Goal: Transaction & Acquisition: Purchase product/service

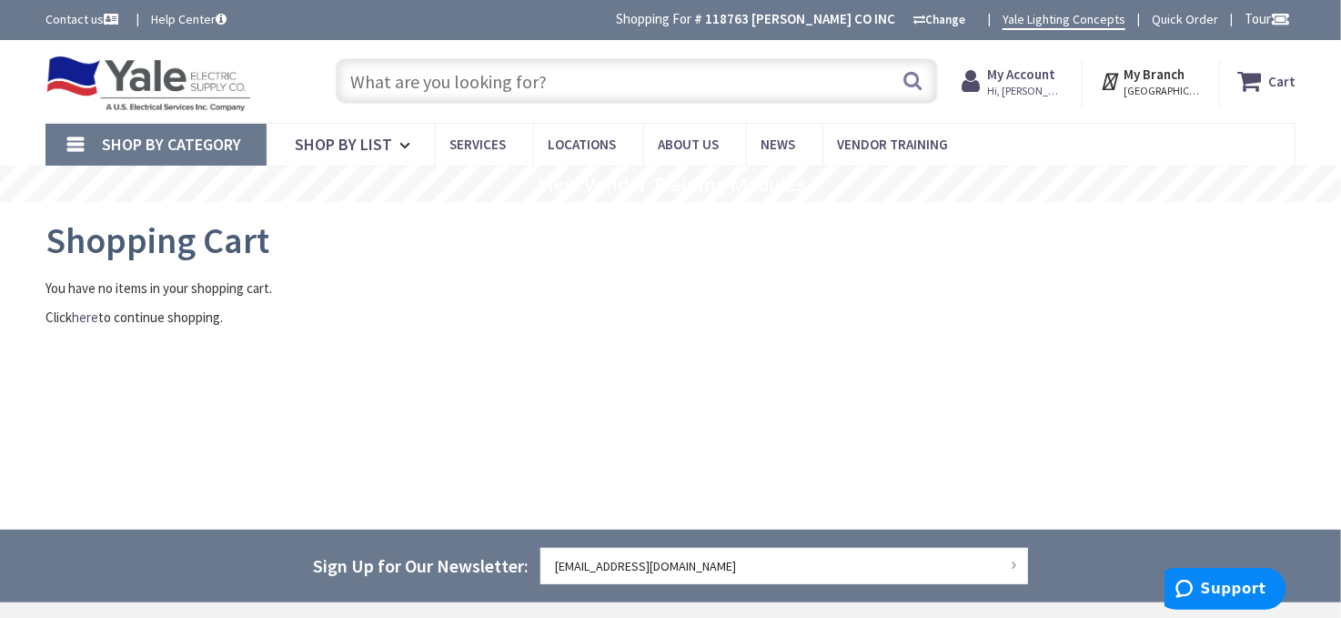
click at [815, 94] on input "text" at bounding box center [637, 80] width 602 height 45
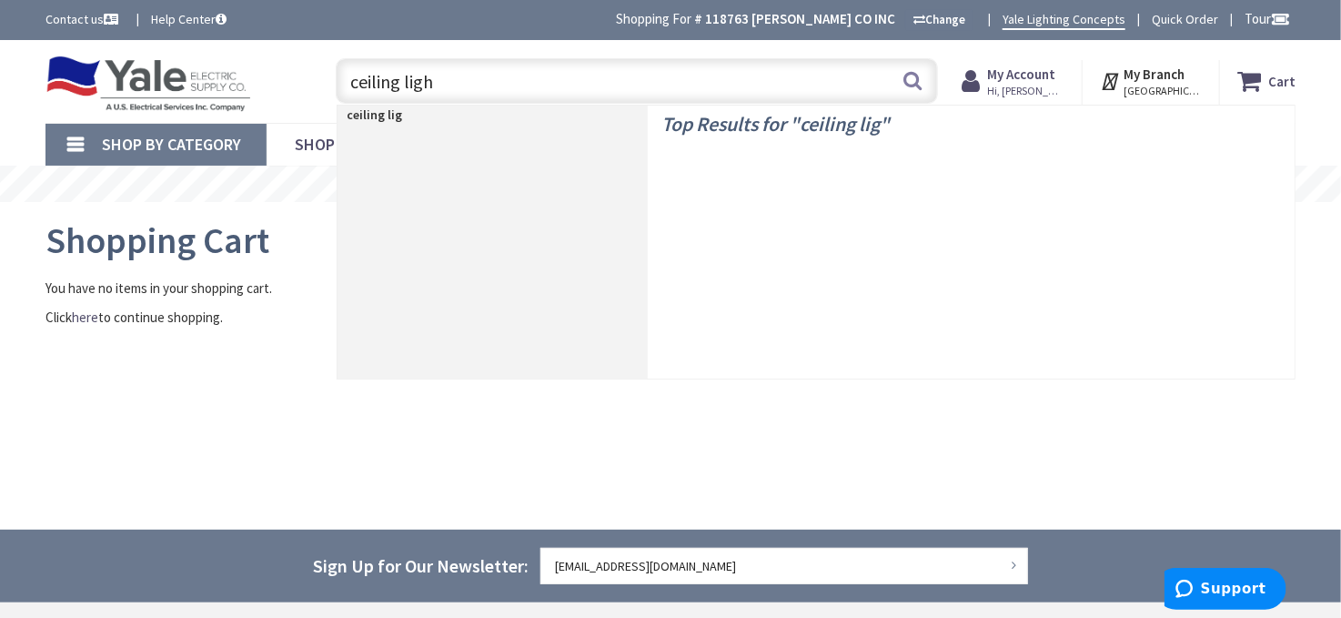
type input "ceiling light"
type input "[GEOGRAPHIC_DATA], [GEOGRAPHIC_DATA]"
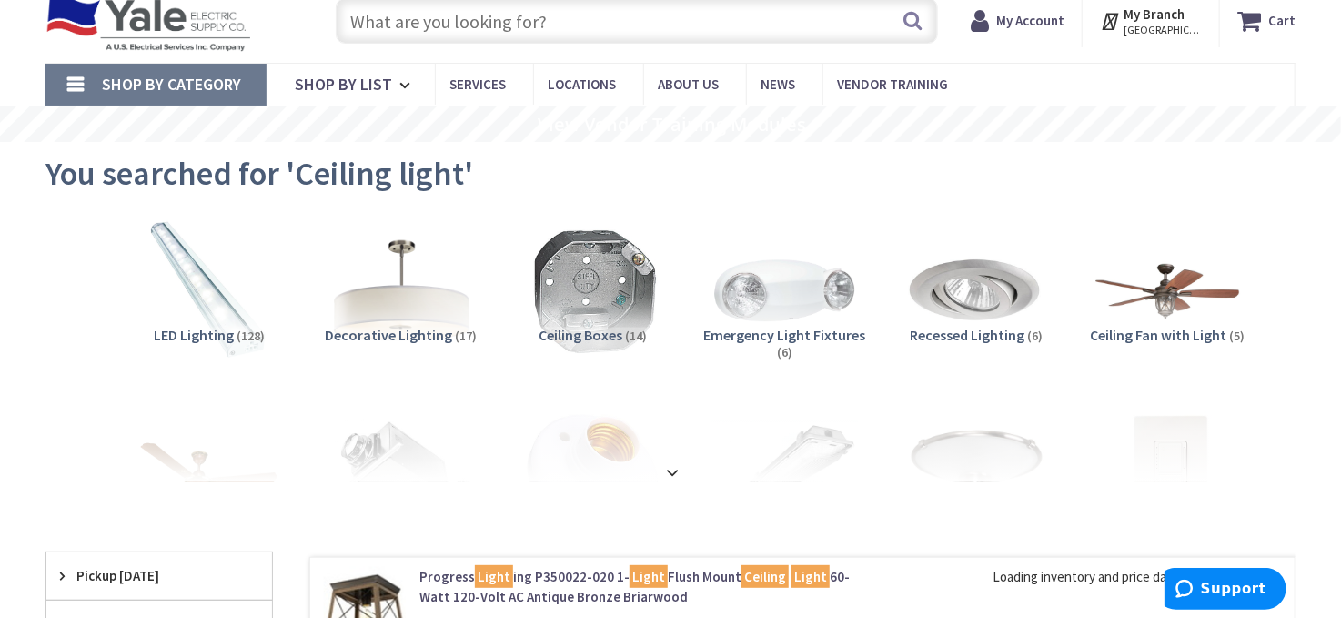
scroll to position [92, 0]
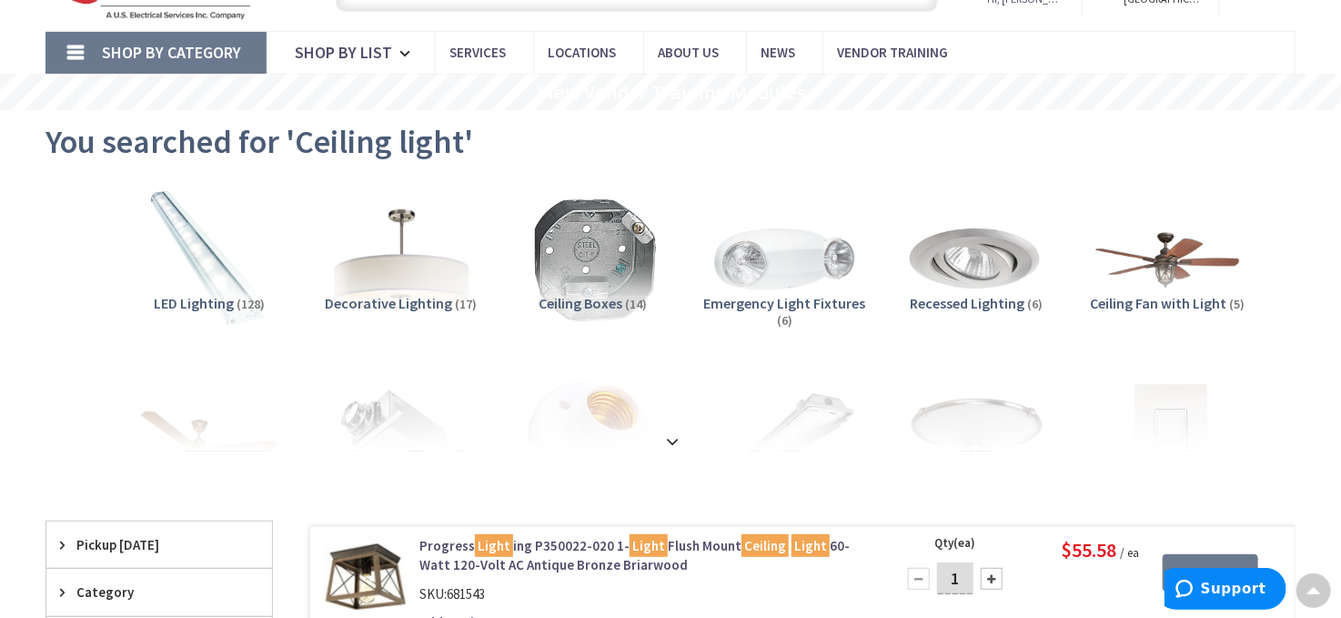
click at [404, 280] on img at bounding box center [401, 259] width 161 height 161
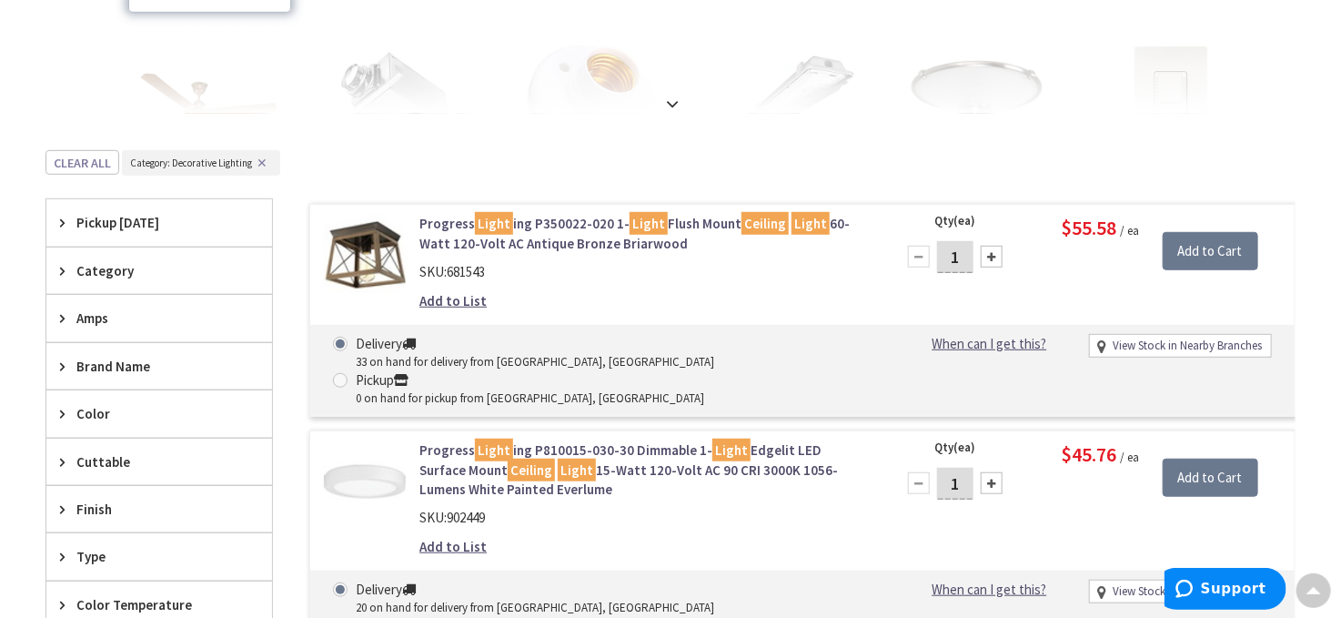
scroll to position [487, 0]
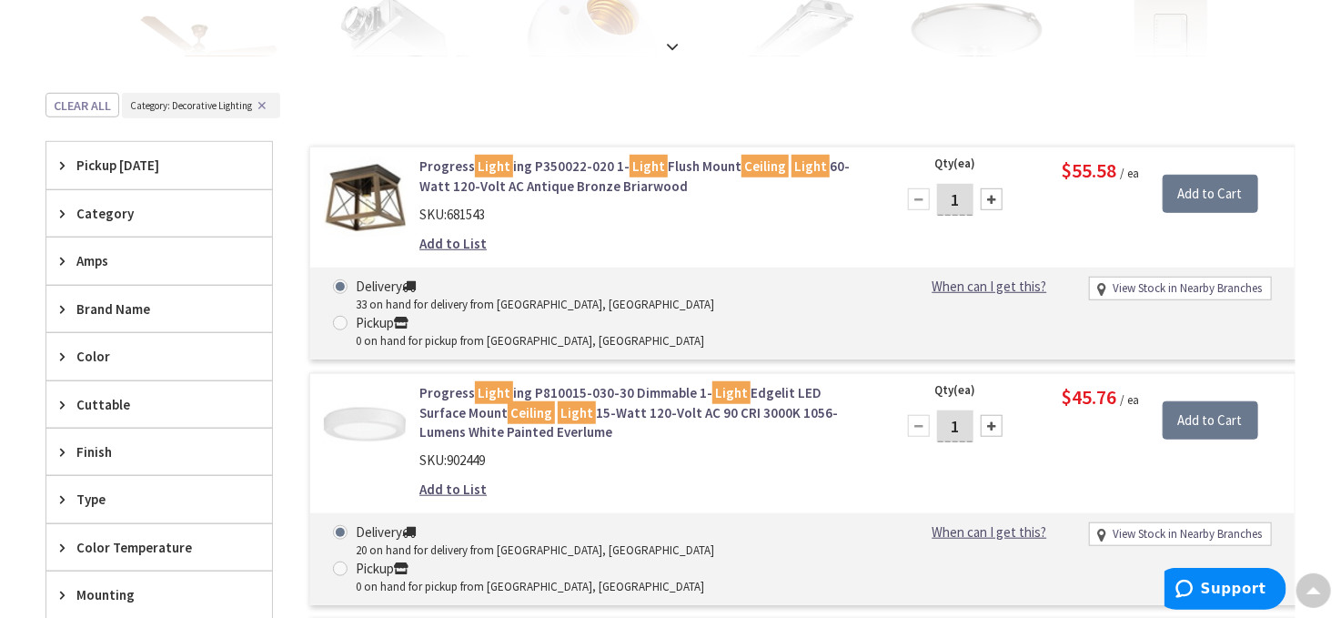
click at [75, 211] on div "Category" at bounding box center [159, 213] width 226 height 46
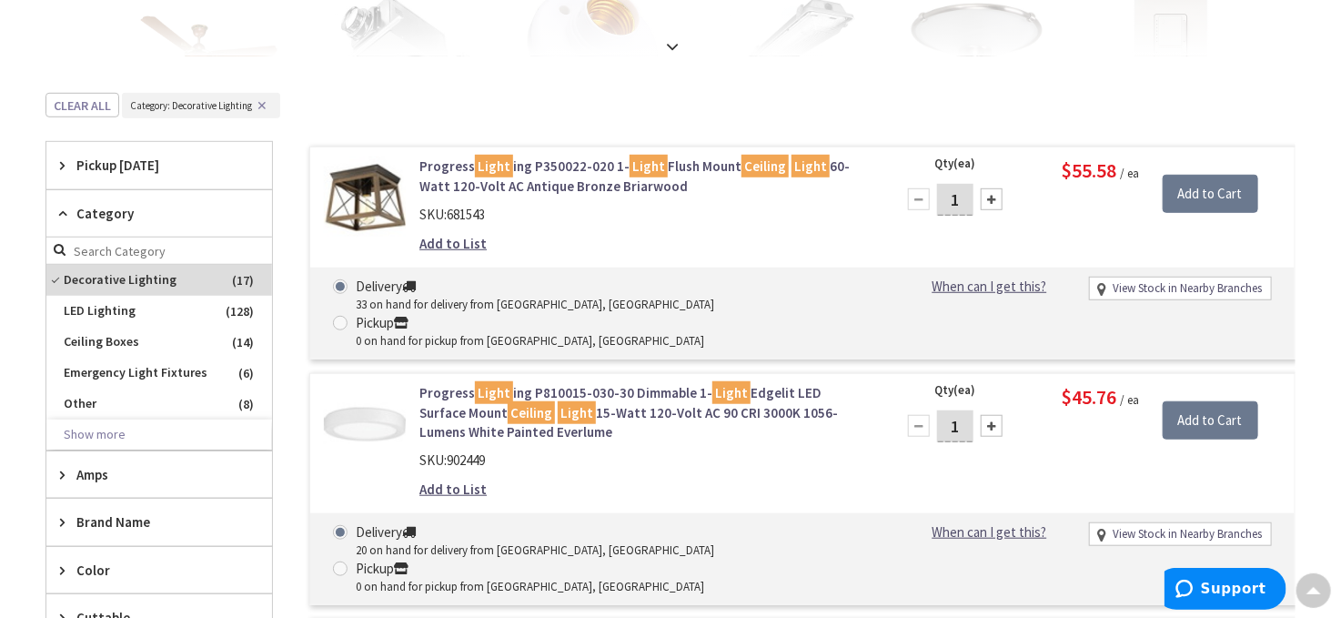
click at [75, 211] on div "Category" at bounding box center [159, 213] width 226 height 47
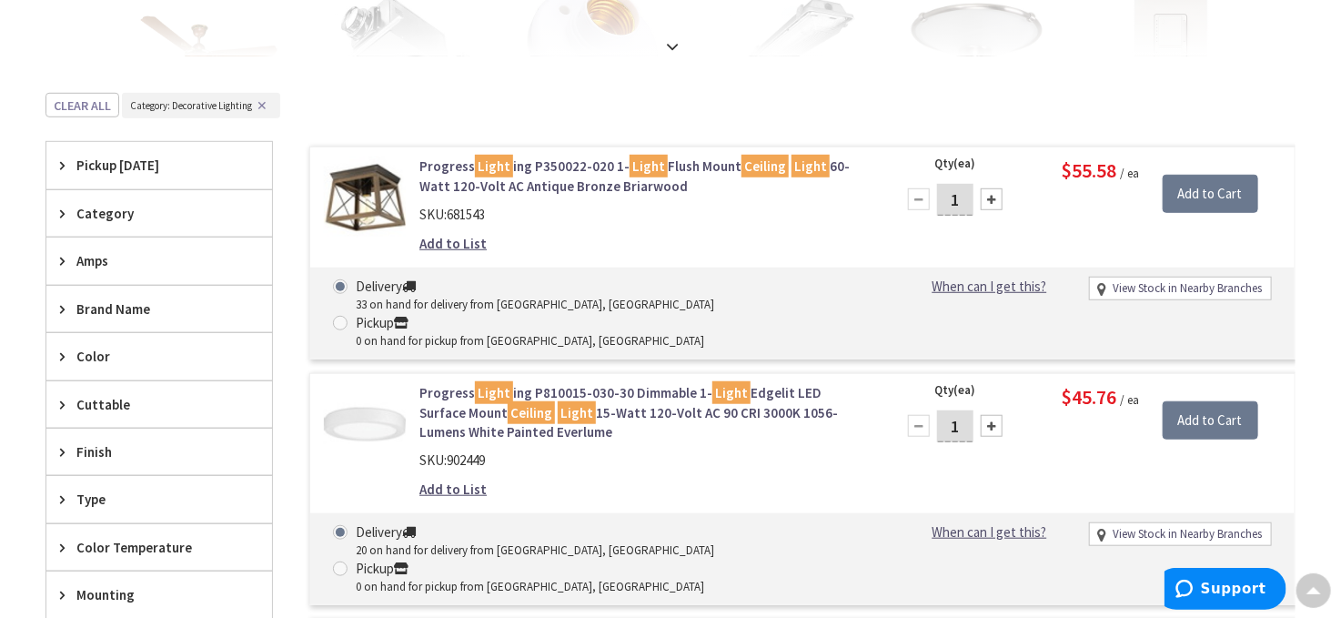
scroll to position [578, 0]
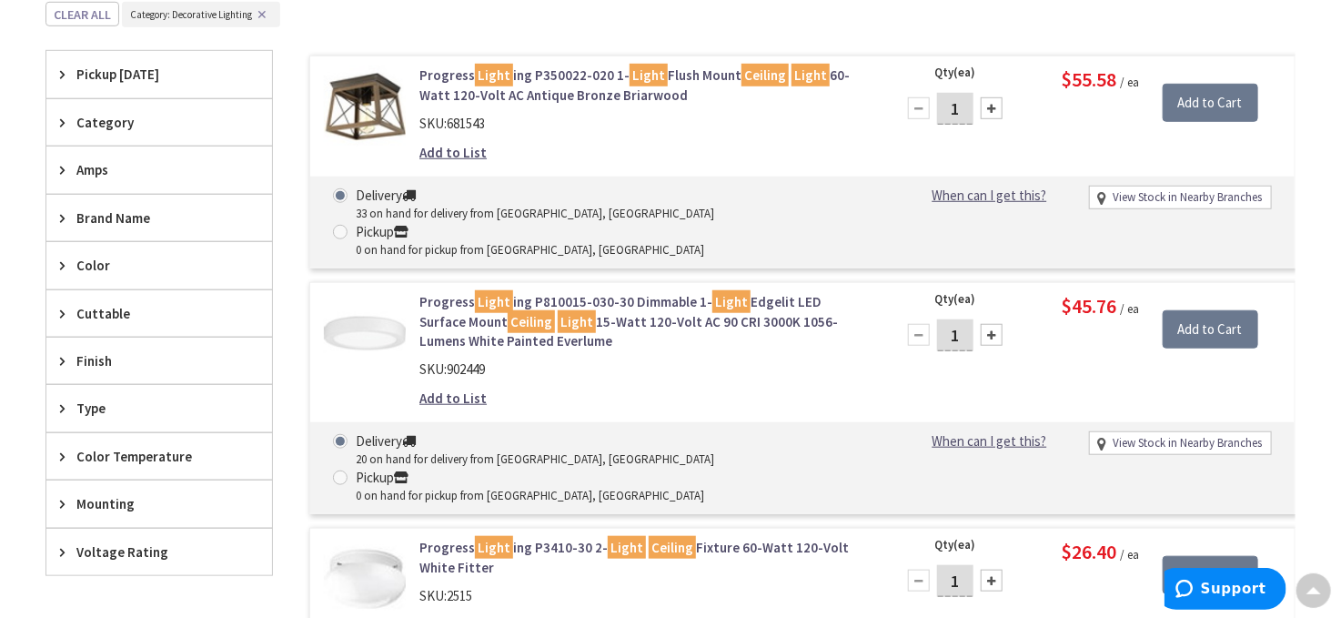
click at [71, 319] on div "Cuttable" at bounding box center [159, 313] width 226 height 46
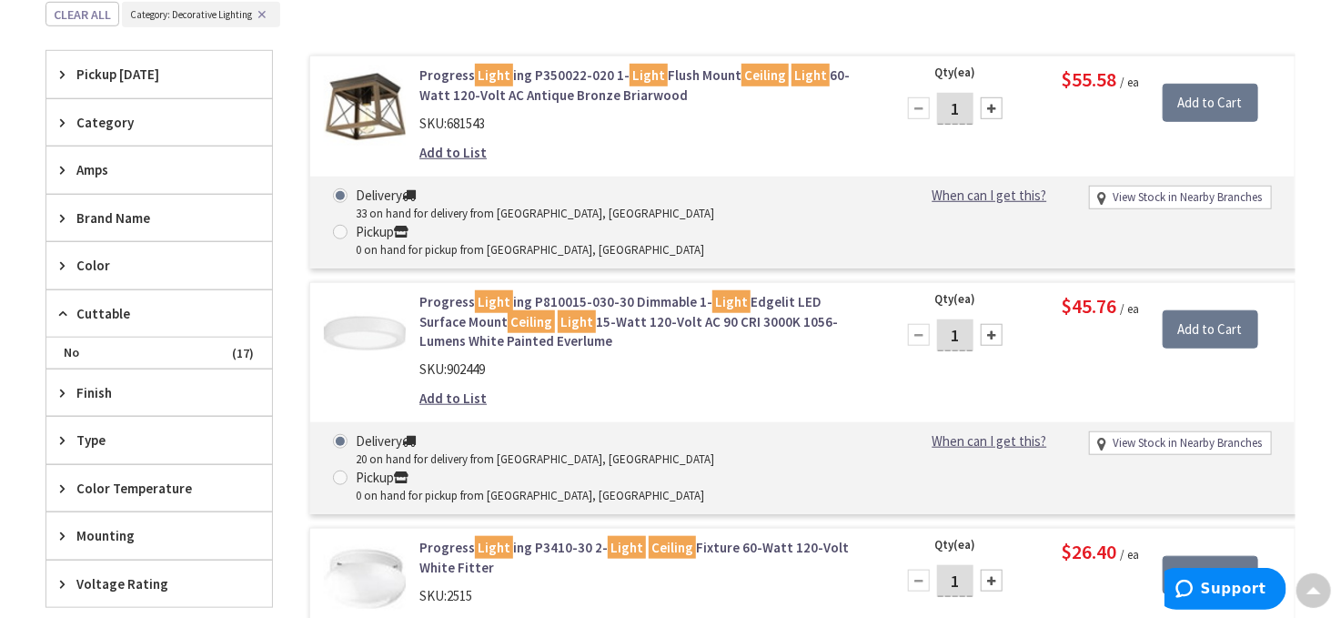
click at [68, 308] on icon at bounding box center [67, 314] width 14 height 14
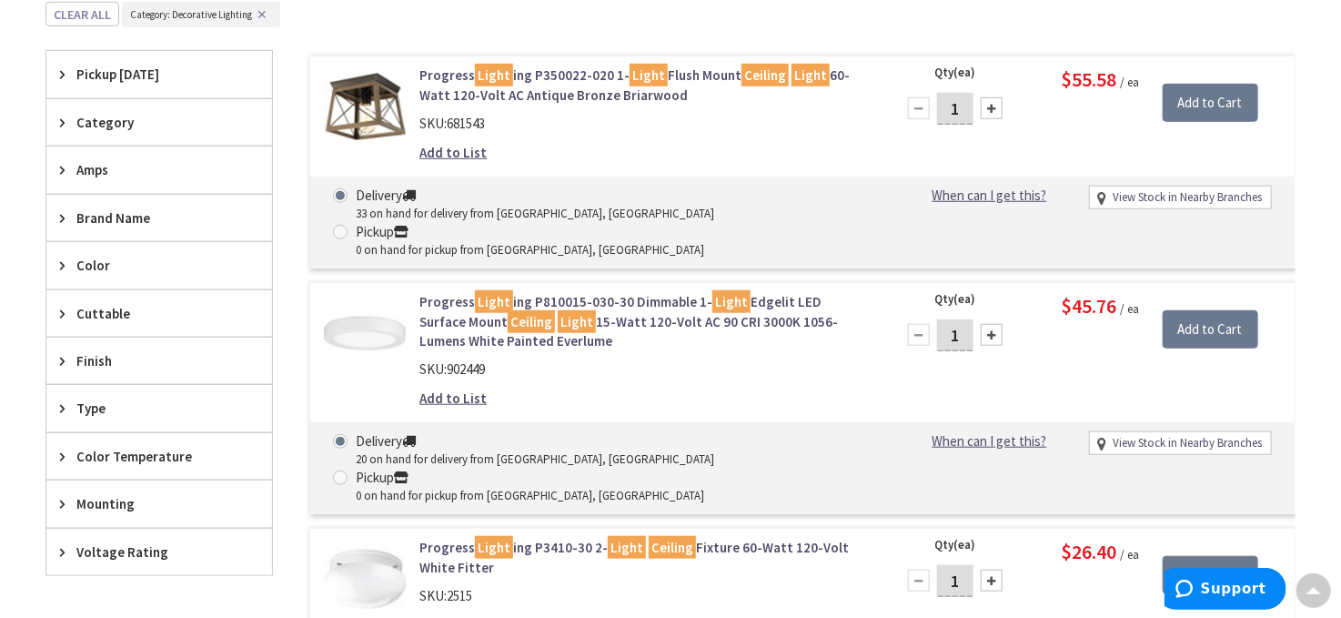
click at [93, 503] on span "Mounting" at bounding box center [150, 503] width 148 height 19
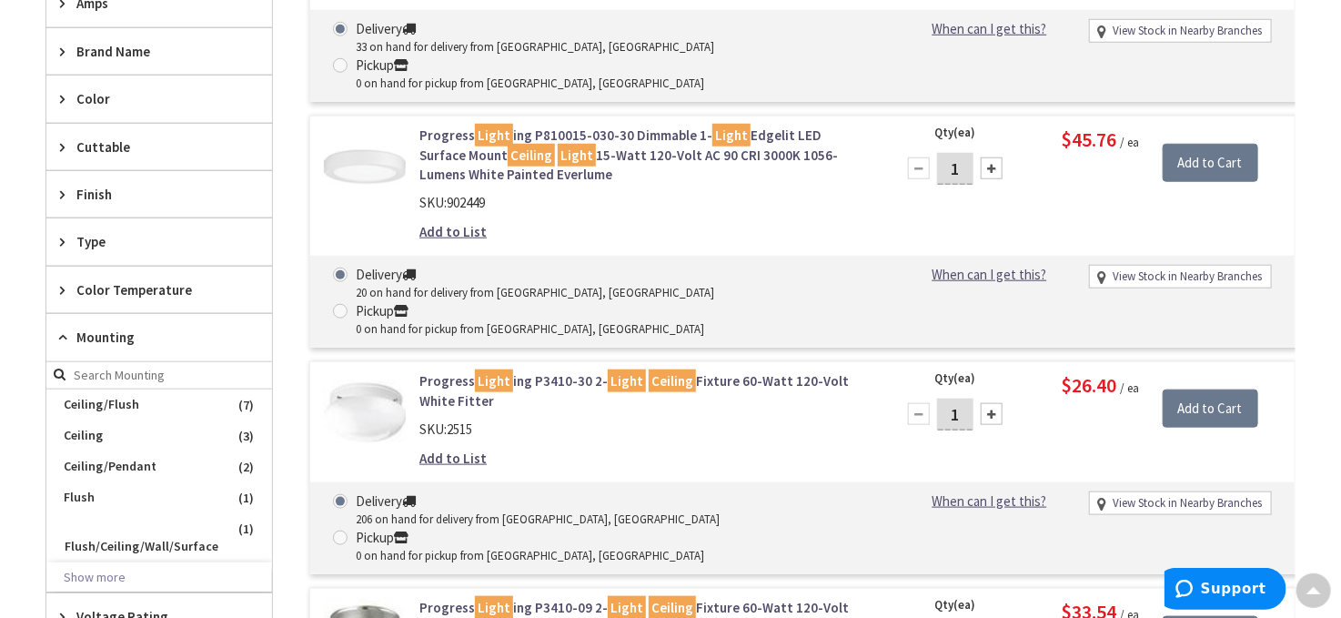
scroll to position [760, 0]
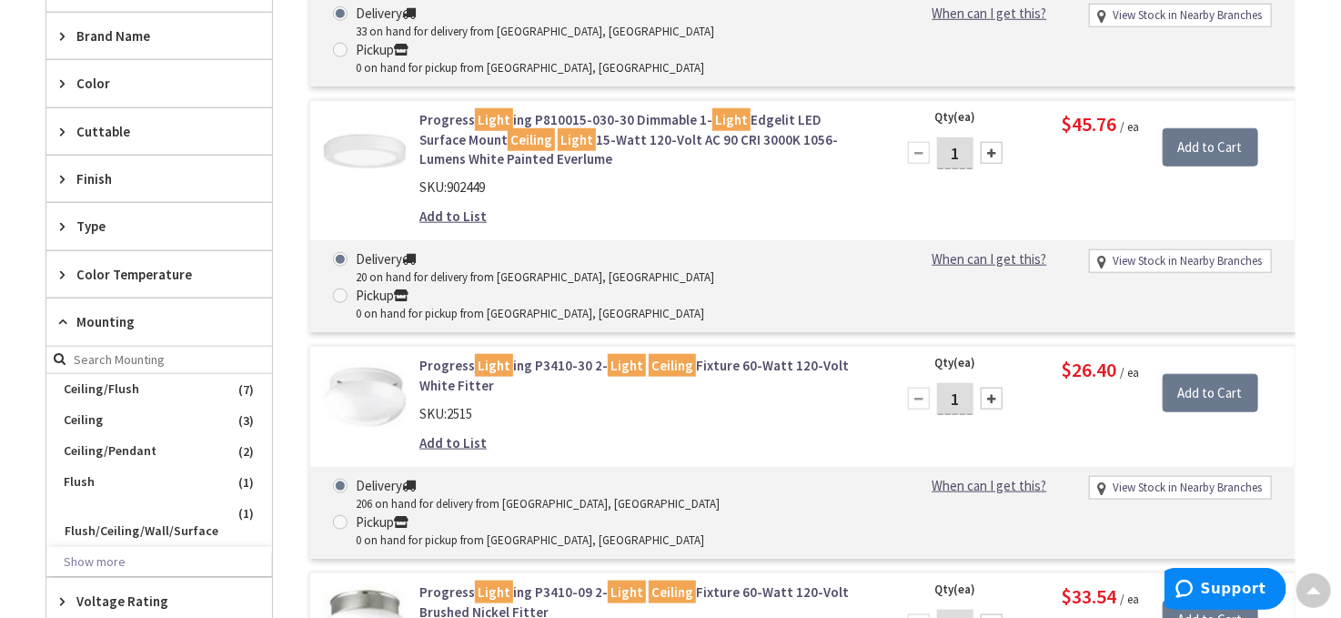
click at [86, 321] on span "Mounting" at bounding box center [150, 321] width 148 height 19
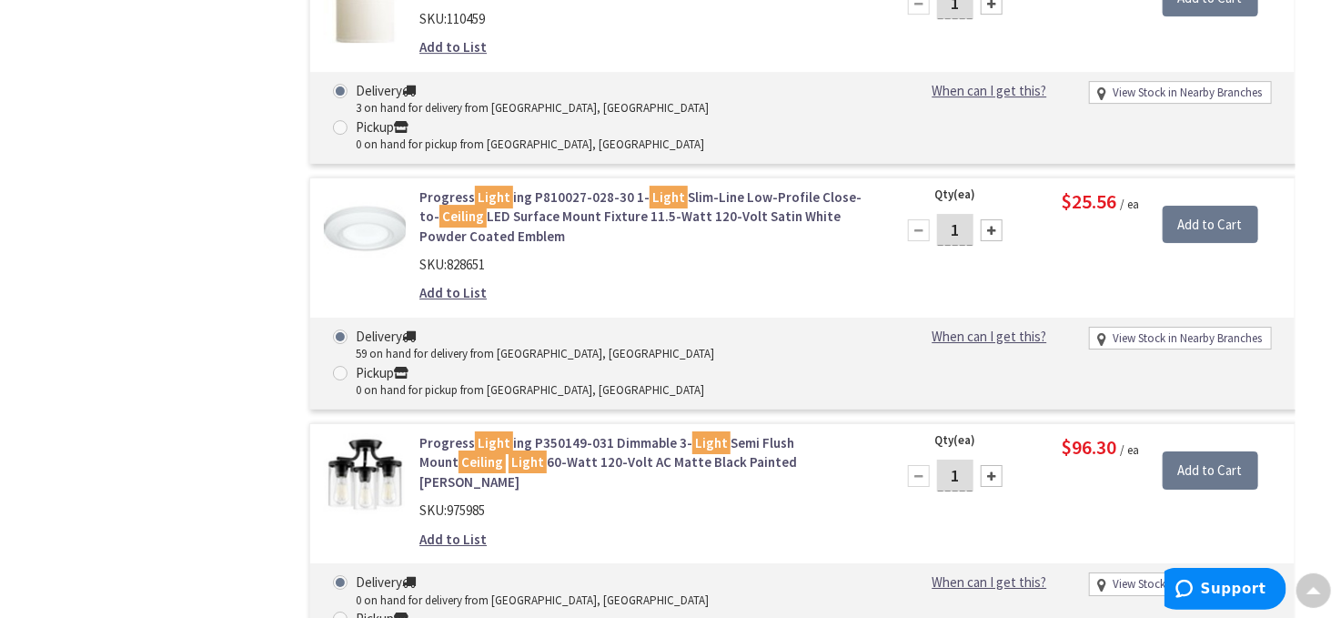
scroll to position [2579, 0]
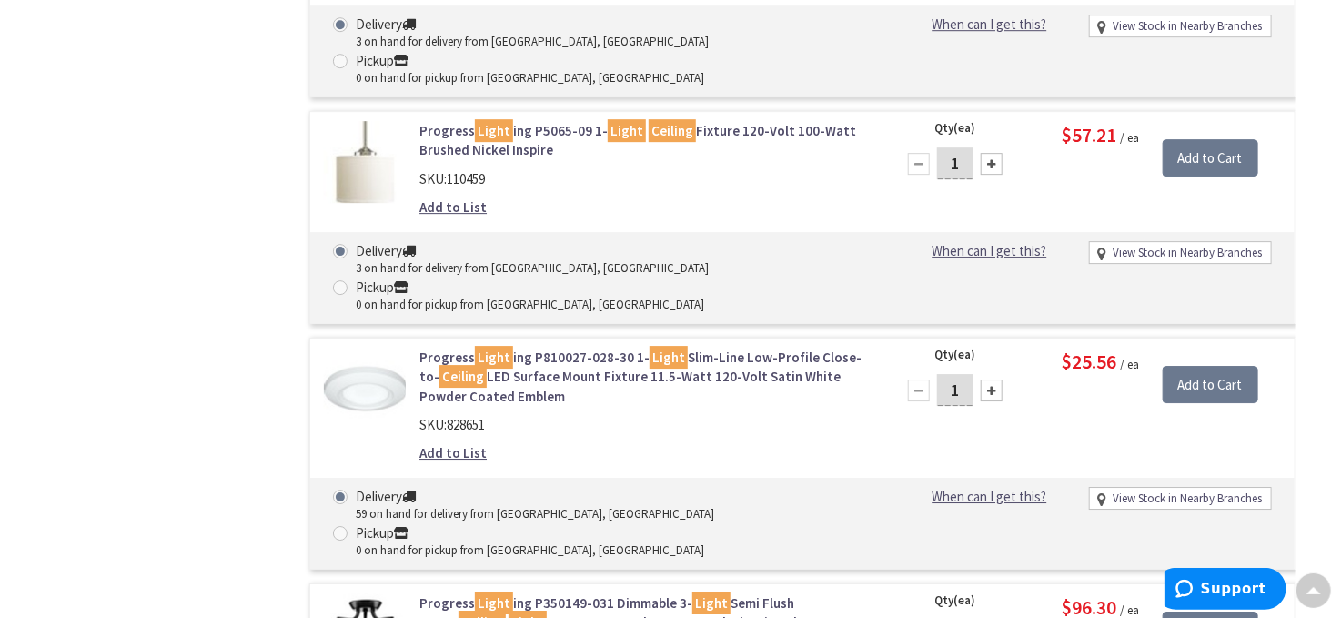
click at [586, 593] on link "Progress Light ing P350149-031 Dimmable 3- Light Semi Flush Mount Ceiling Light…" at bounding box center [644, 622] width 451 height 58
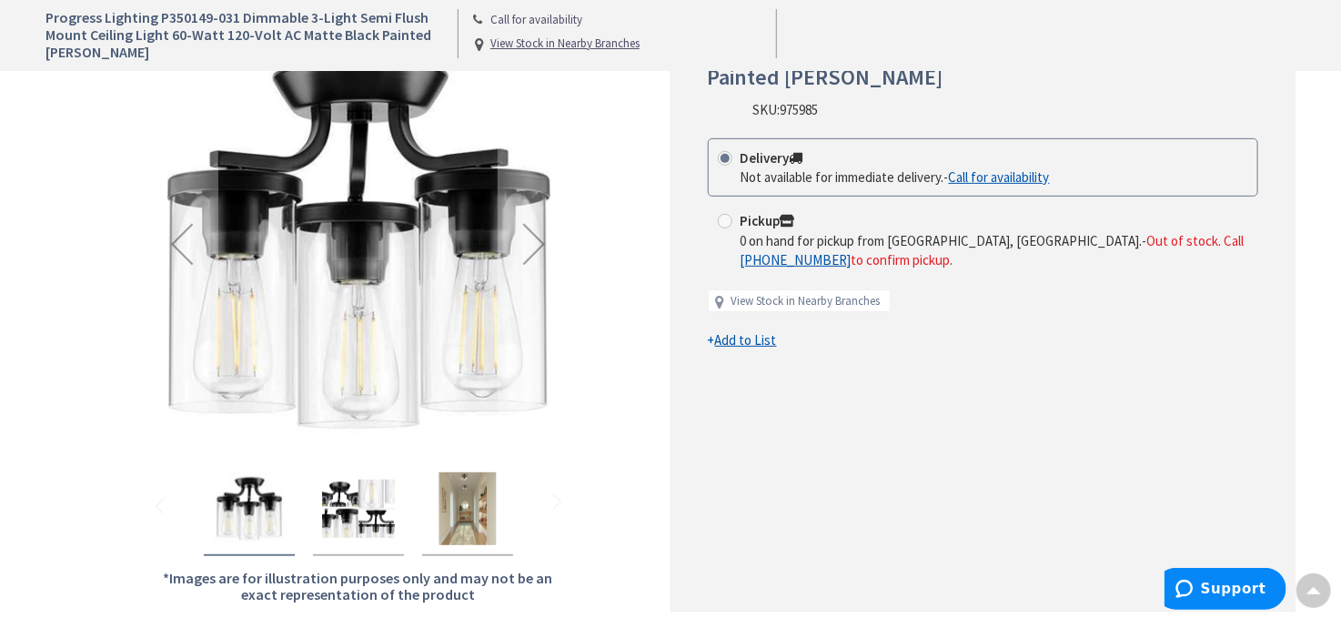
scroll to position [274, 0]
click at [458, 508] on img "Progress Lighting P350149-031 Dimmable 3-Light Semi Flush Mount Ceiling Light 6…" at bounding box center [467, 507] width 73 height 73
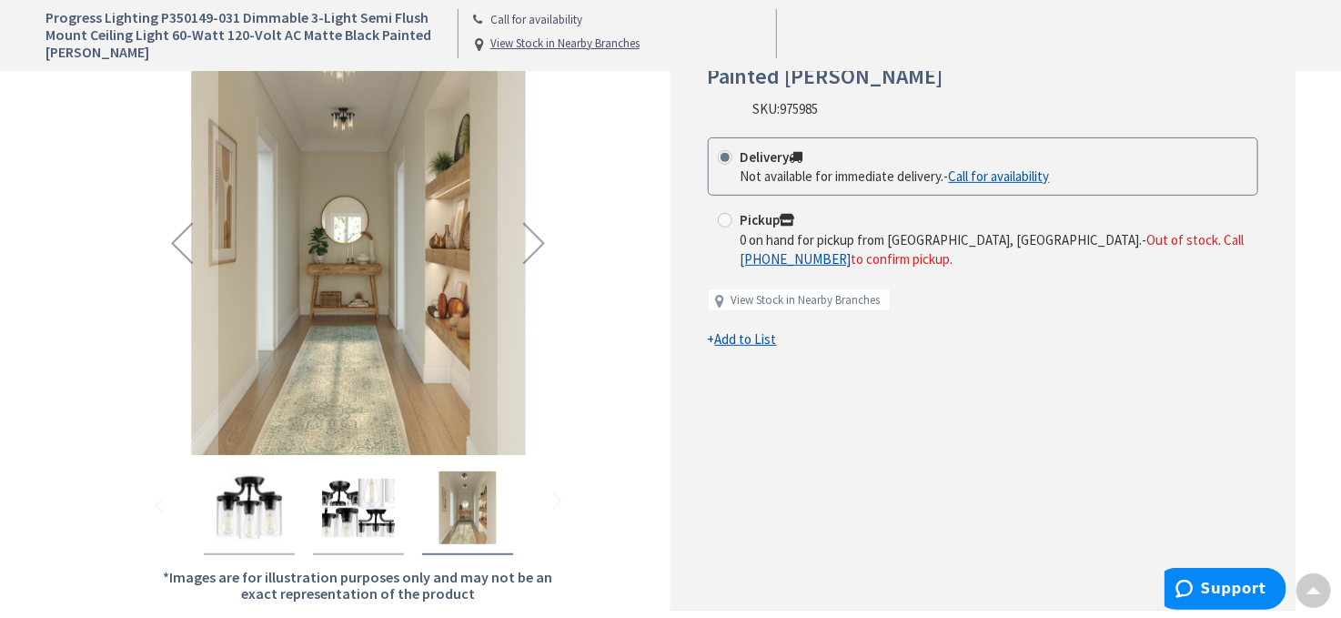
click at [377, 512] on img "Progress Lighting P350149-031 Dimmable 3-Light Semi Flush Mount Ceiling Light 6…" at bounding box center [358, 507] width 73 height 73
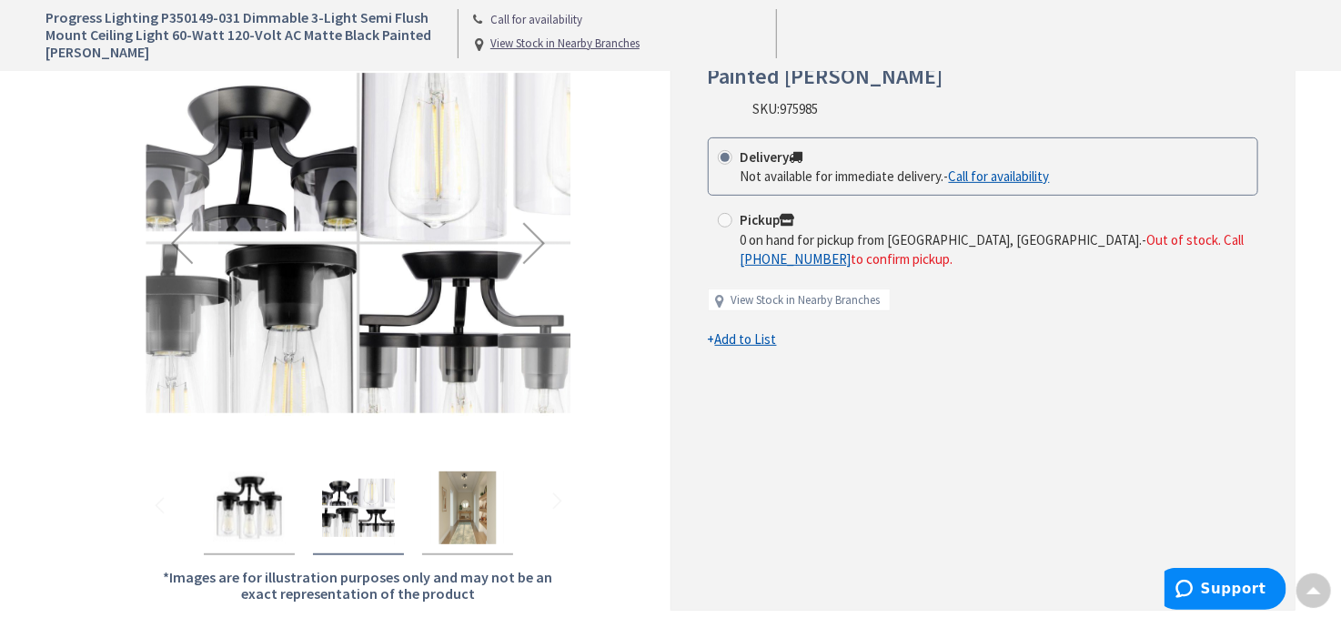
click at [259, 514] on img "Progress Lighting P350149-031 Dimmable 3-Light Semi Flush Mount Ceiling Light 6…" at bounding box center [249, 507] width 73 height 73
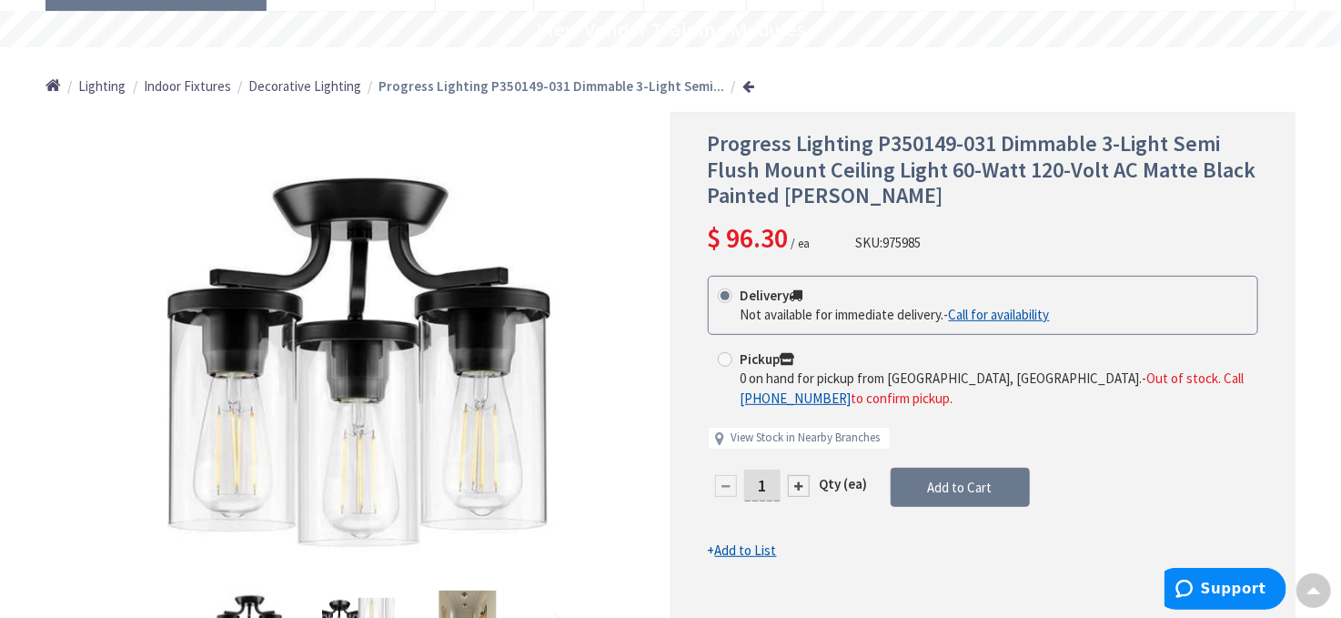
scroll to position [183, 0]
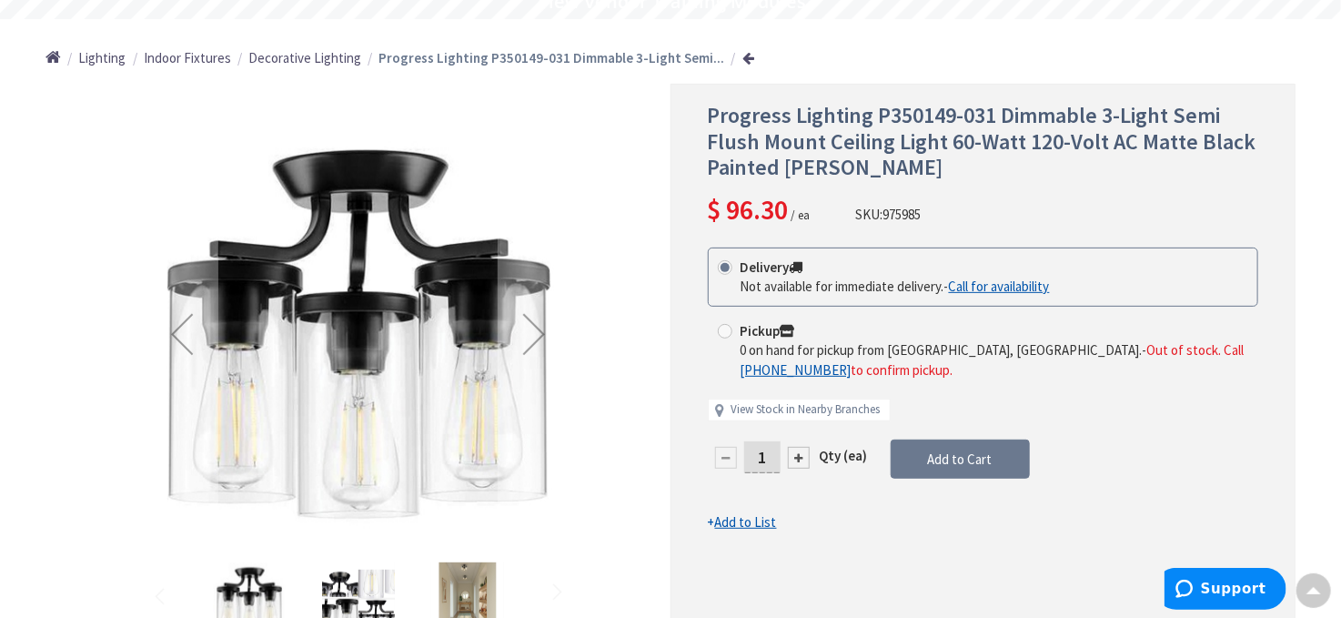
click at [374, 595] on img "Progress Lighting P350149-031 Dimmable 3-Light Semi Flush Mount Ceiling Light 6…" at bounding box center [358, 598] width 73 height 73
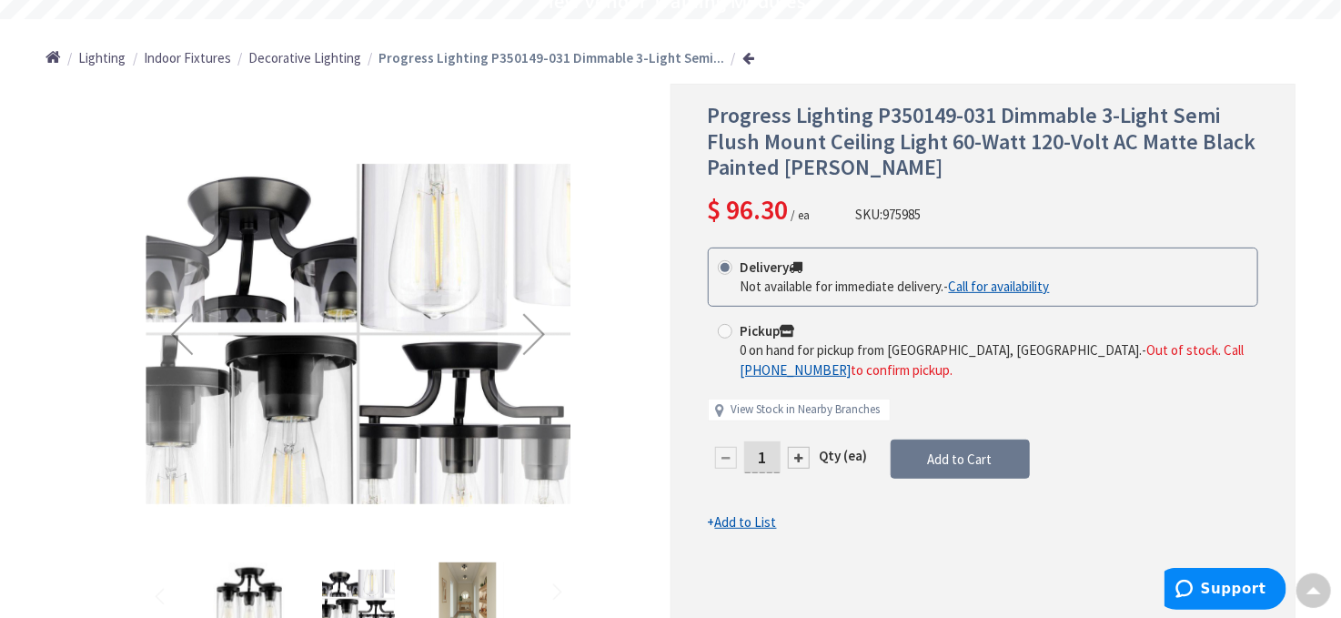
click at [454, 584] on img "Progress Lighting P350149-031 Dimmable 3-Light Semi Flush Mount Ceiling Light 6…" at bounding box center [467, 598] width 73 height 73
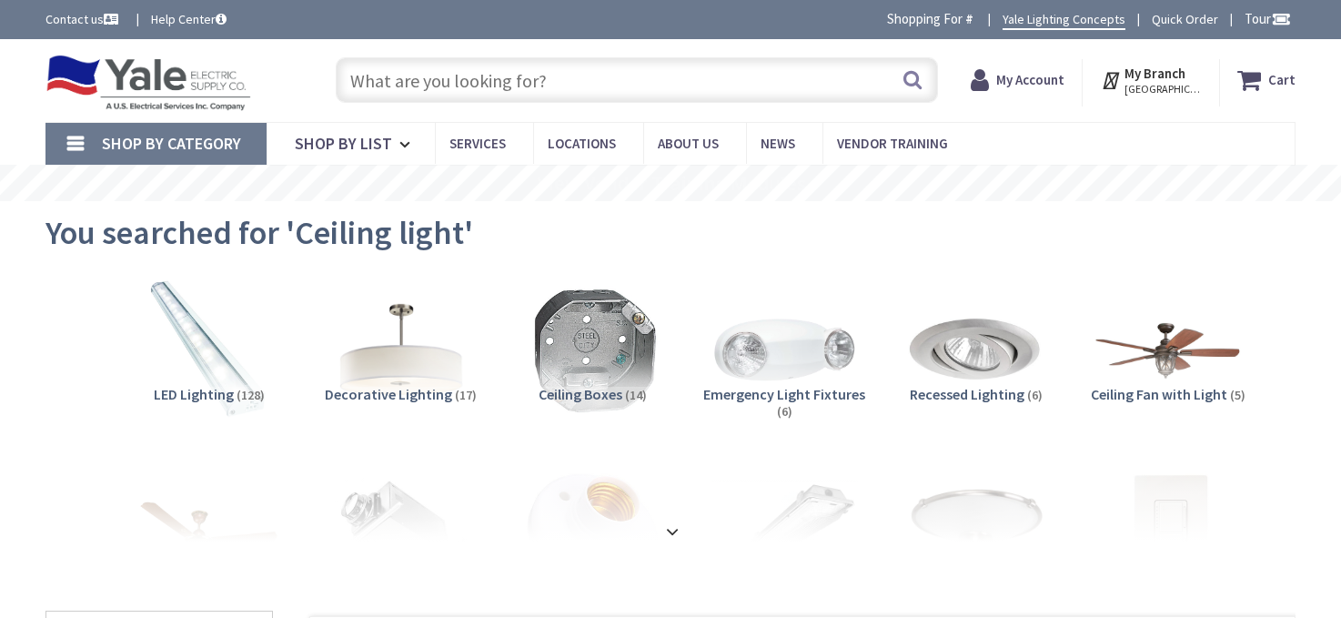
click at [562, 88] on input "text" at bounding box center [637, 79] width 602 height 45
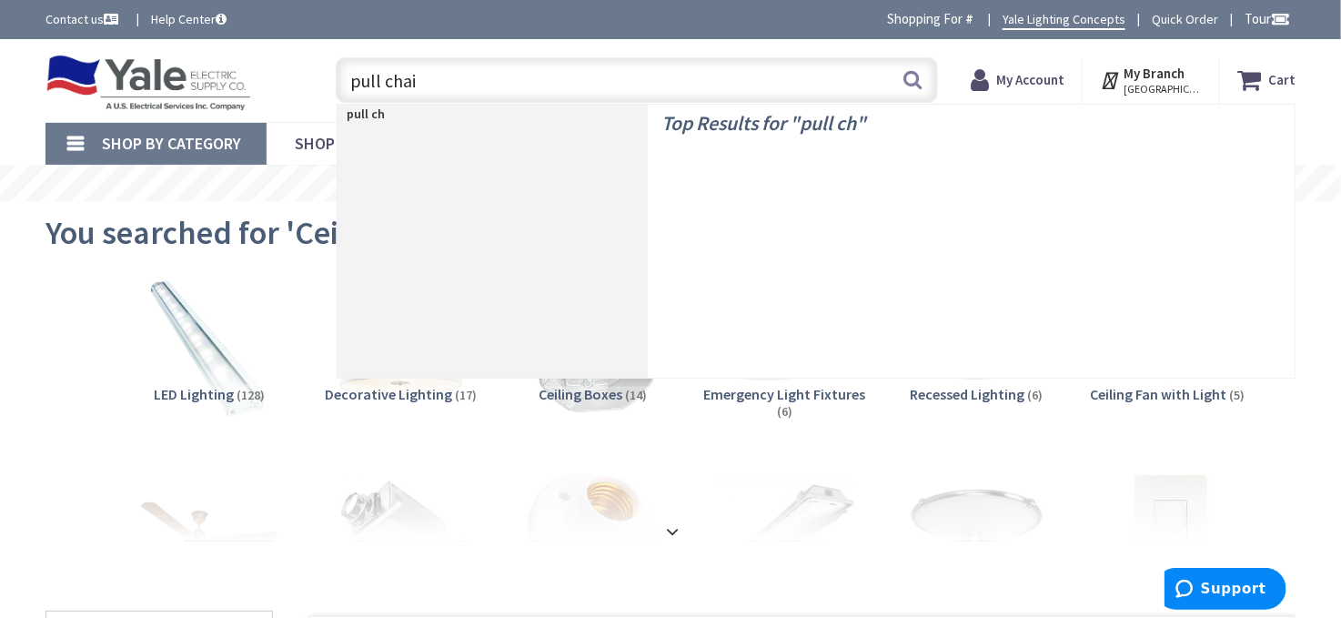
type input "pull chain"
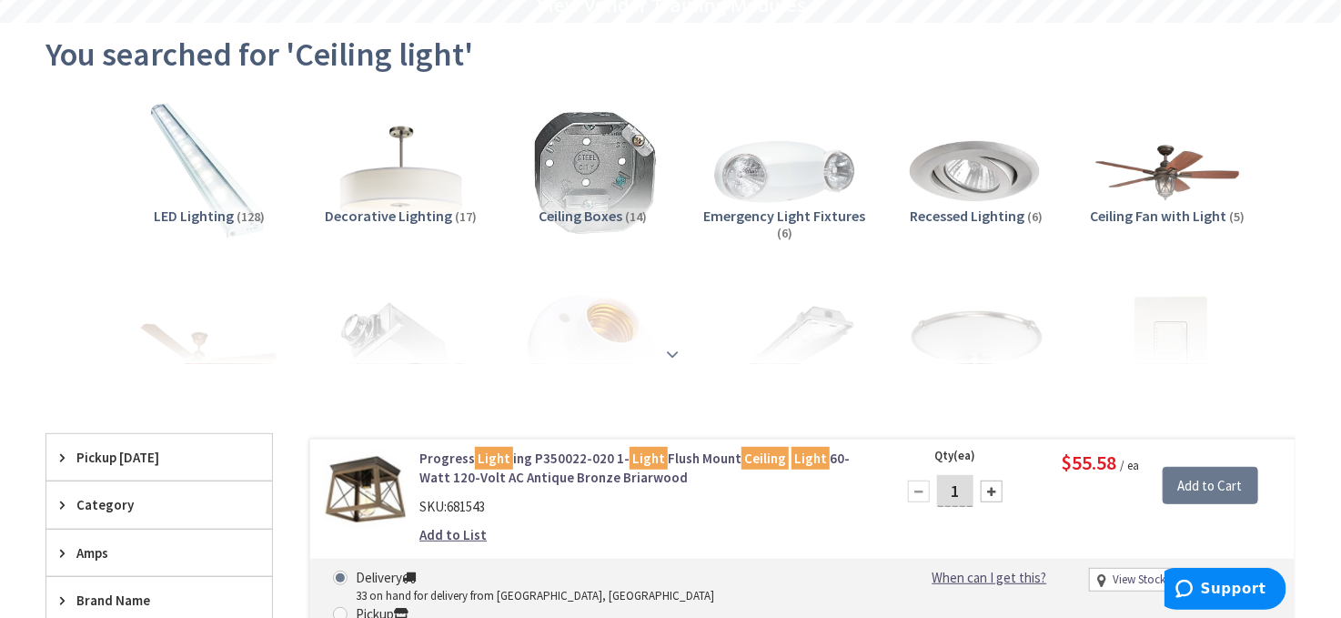
scroll to position [182, 0]
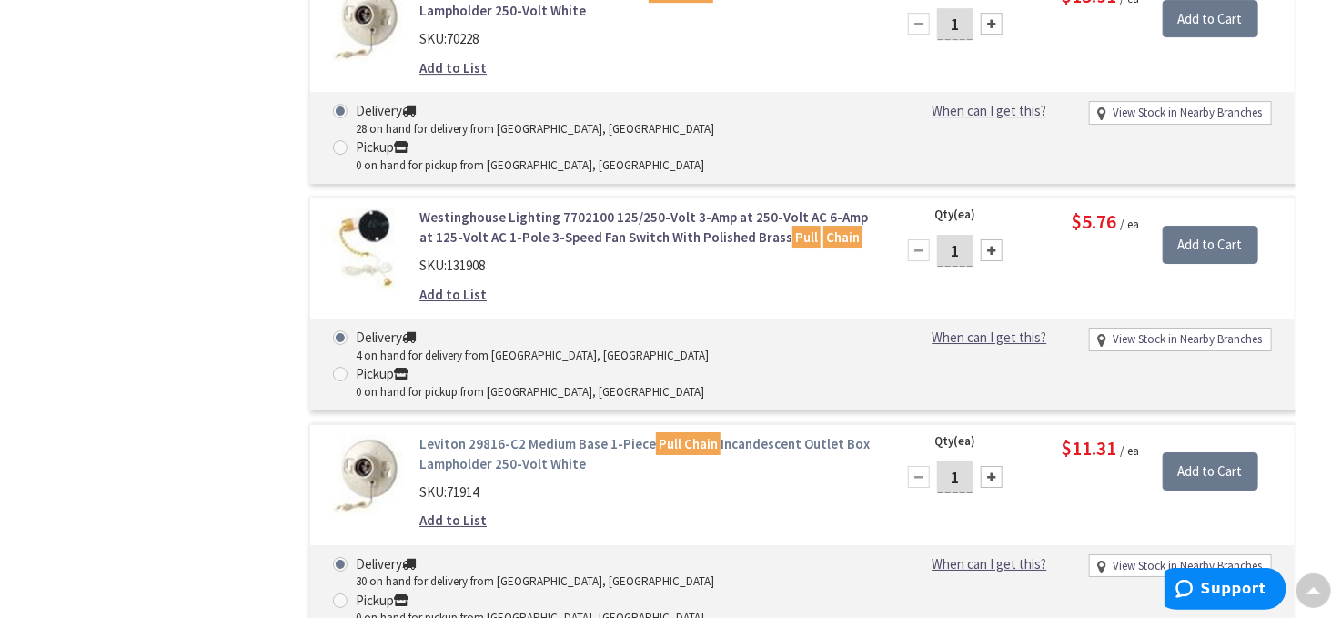
scroll to position [2820, 0]
